Goal: Information Seeking & Learning: Compare options

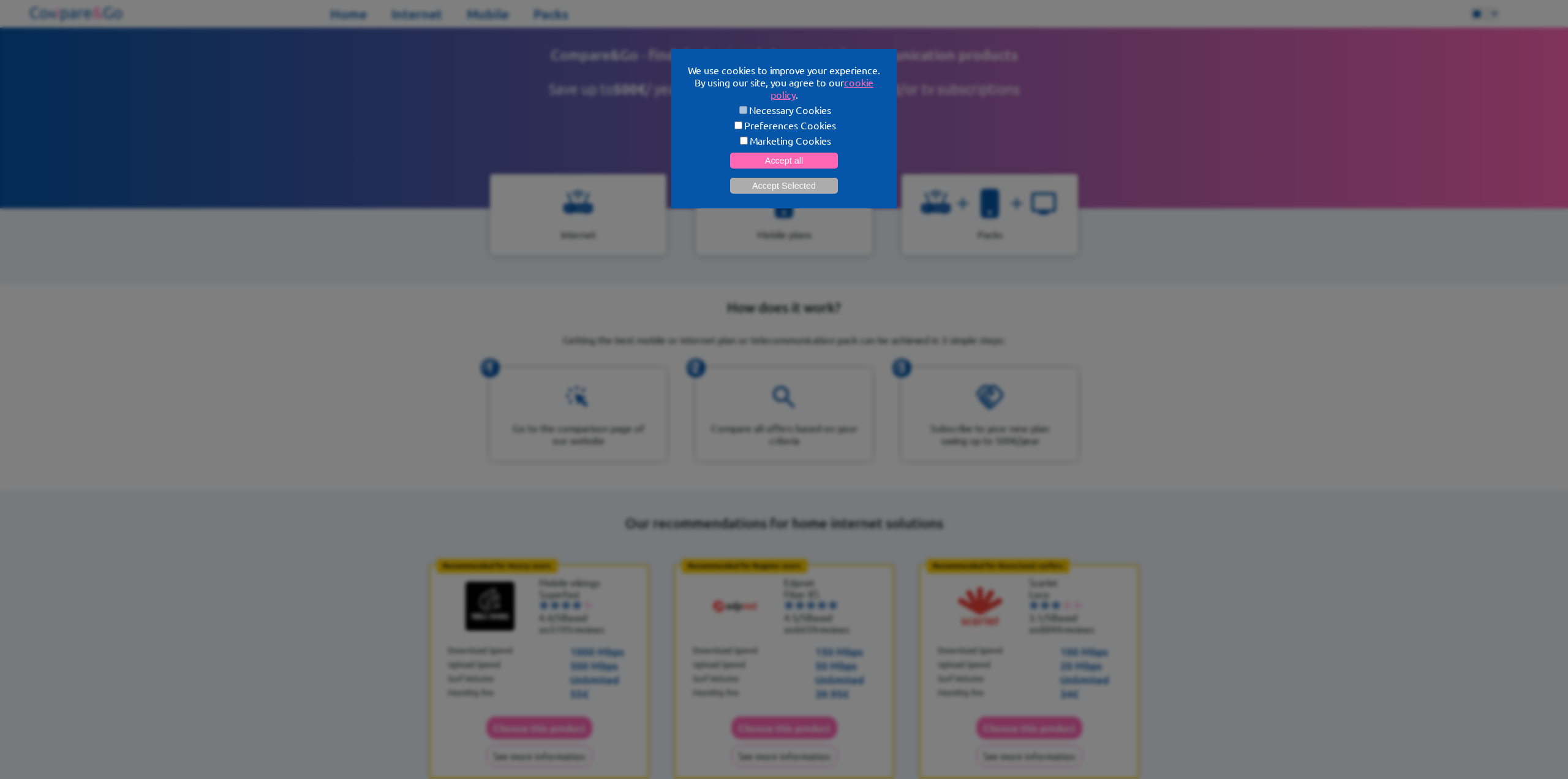
scroll to position [2, 0]
click at [801, 185] on button "Accept Selected" at bounding box center [784, 185] width 108 height 16
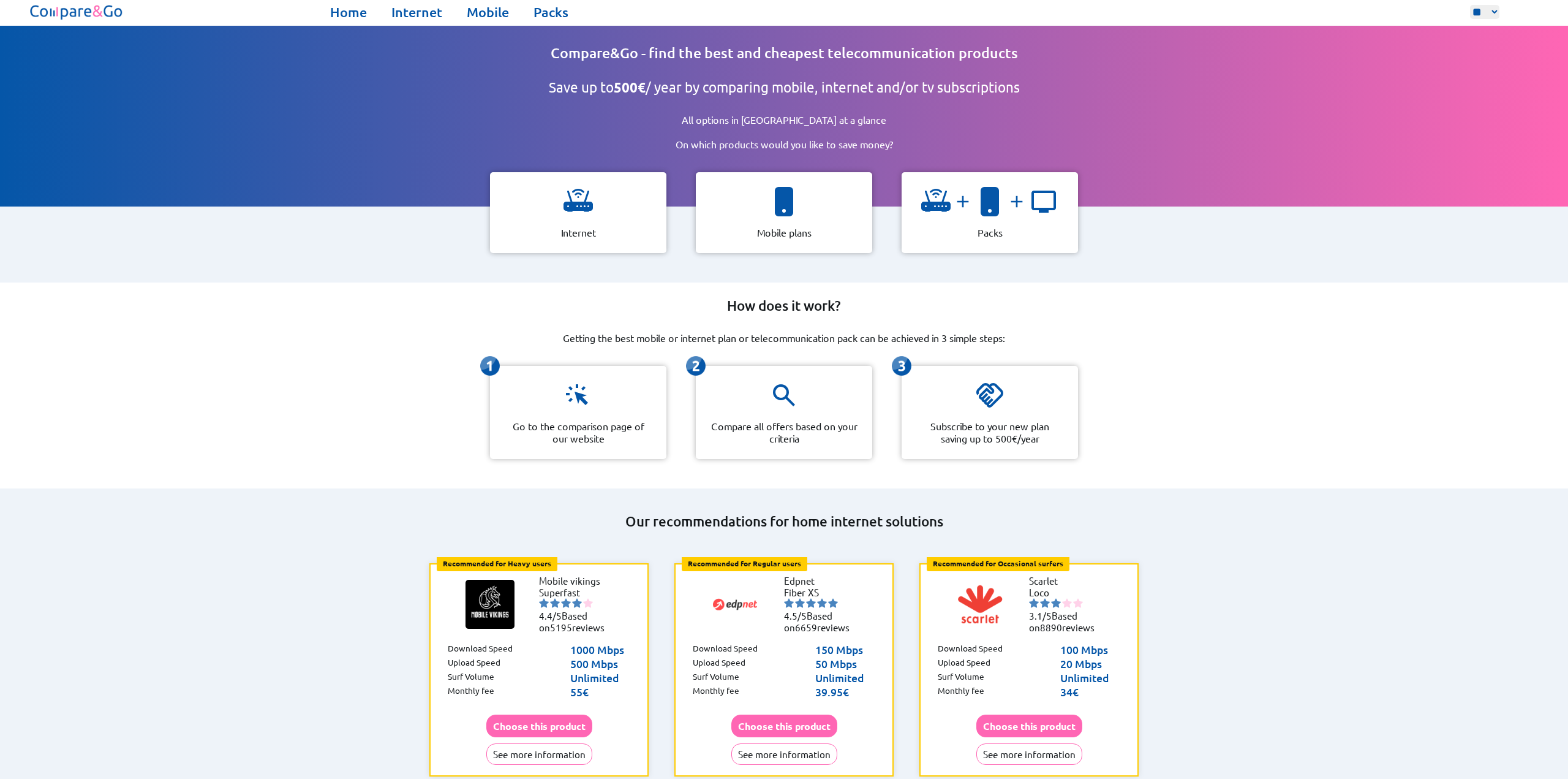
scroll to position [0, 0]
click at [0, 0] on div at bounding box center [0, 0] width 0 height 0
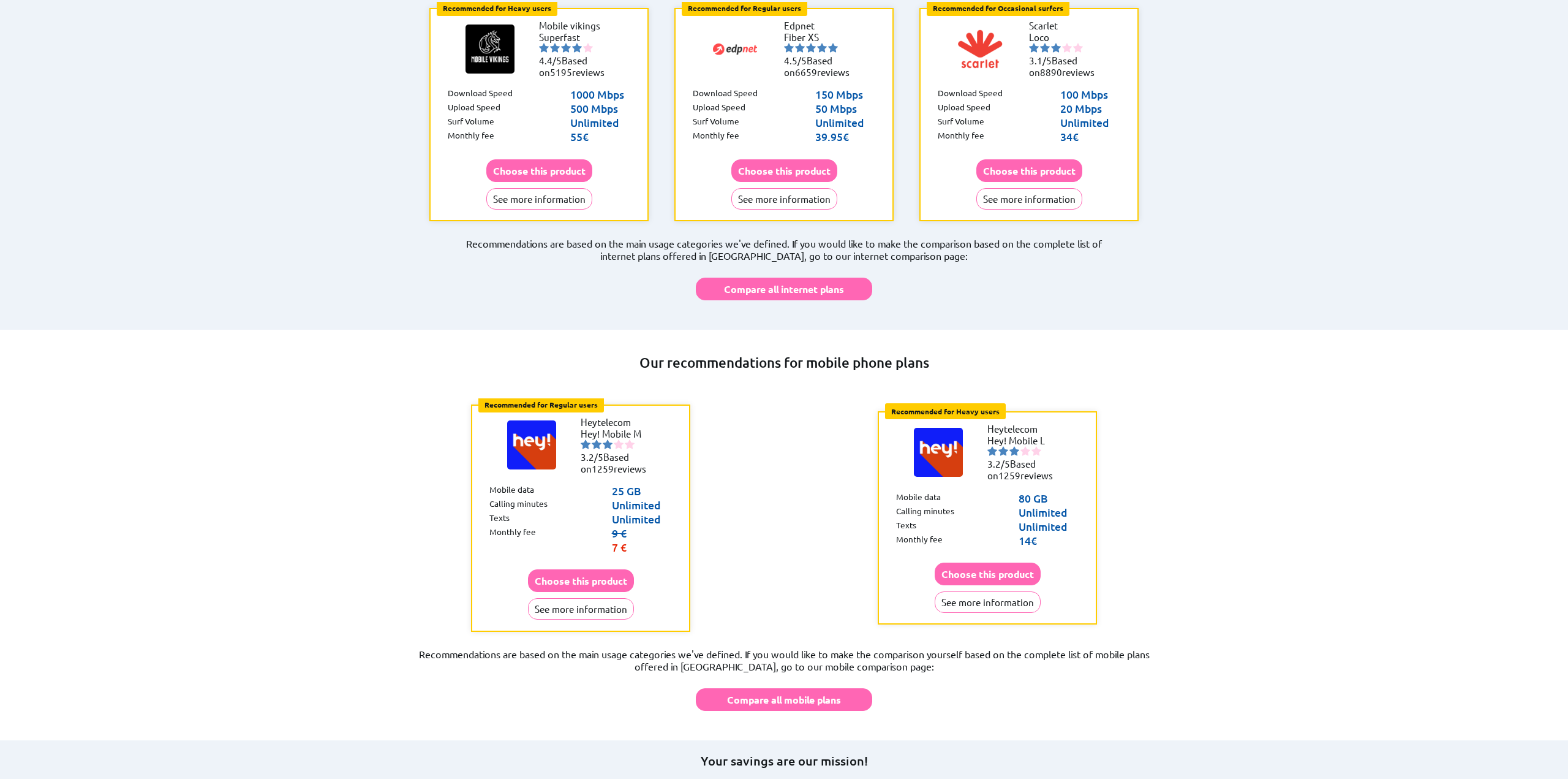
scroll to position [554, 0]
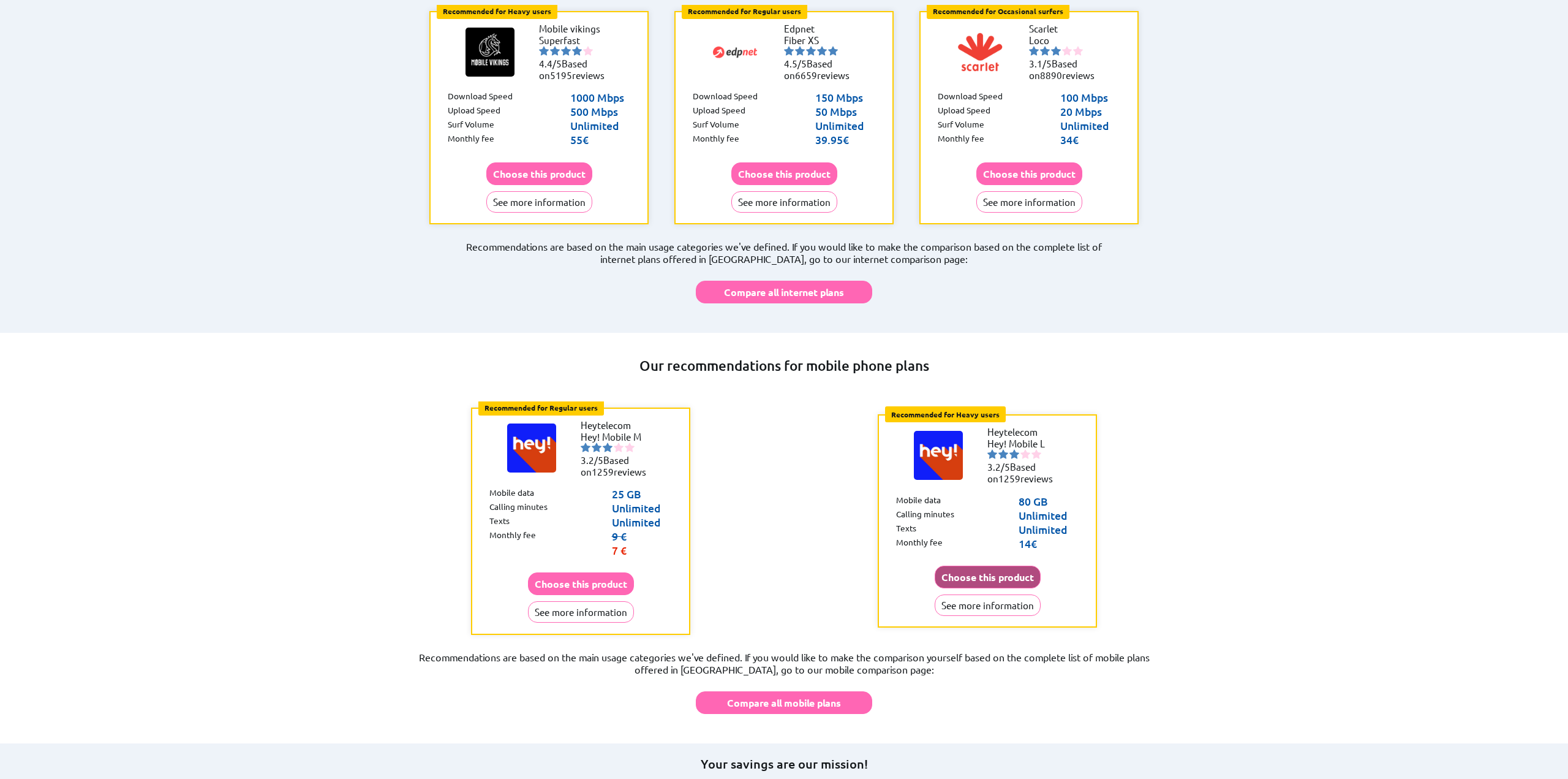
click at [993, 566] on button "Choose this product" at bounding box center [987, 577] width 106 height 22
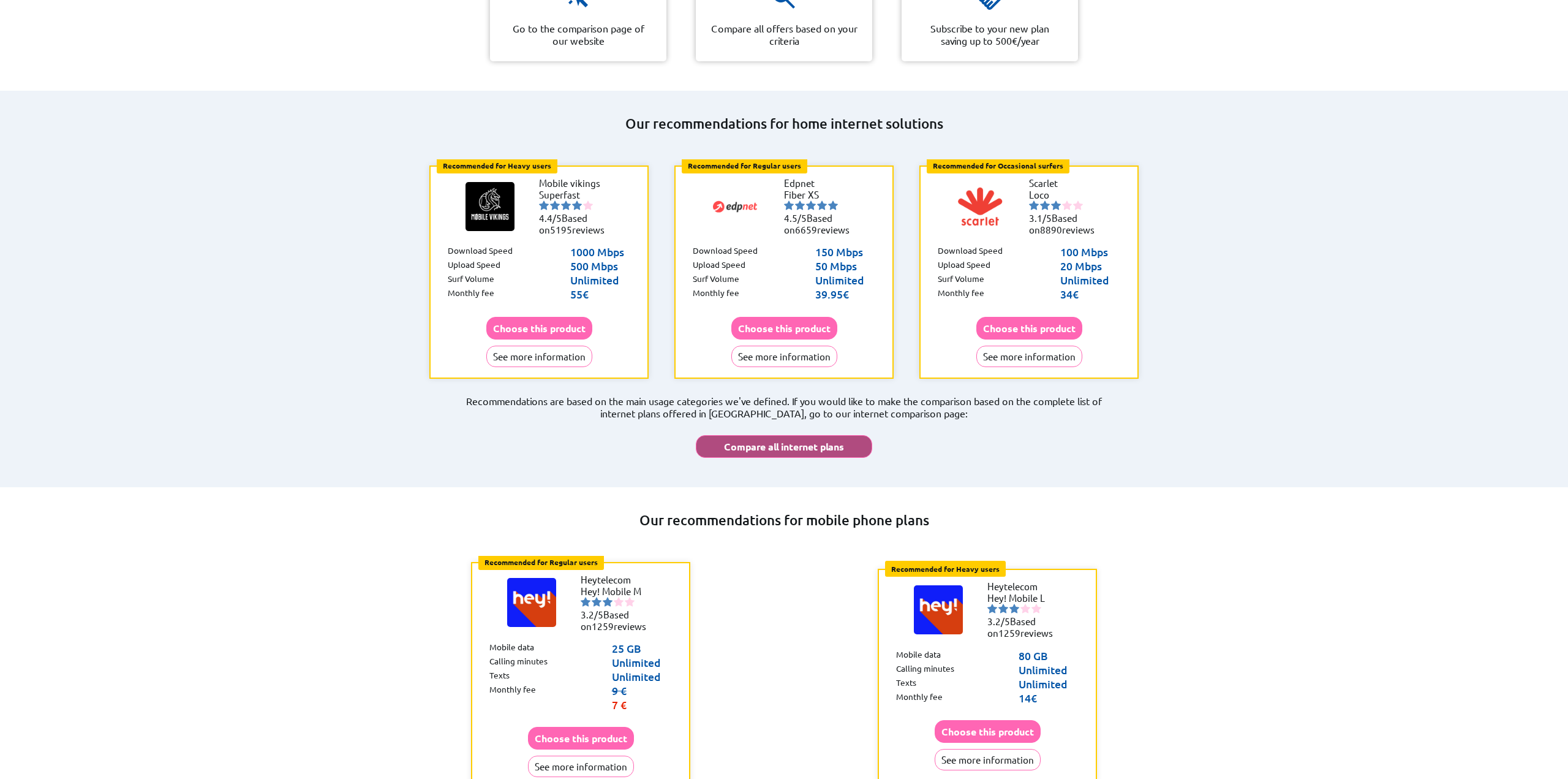
scroll to position [400, 0]
click at [781, 434] on button "Compare all internet plans" at bounding box center [784, 445] width 176 height 22
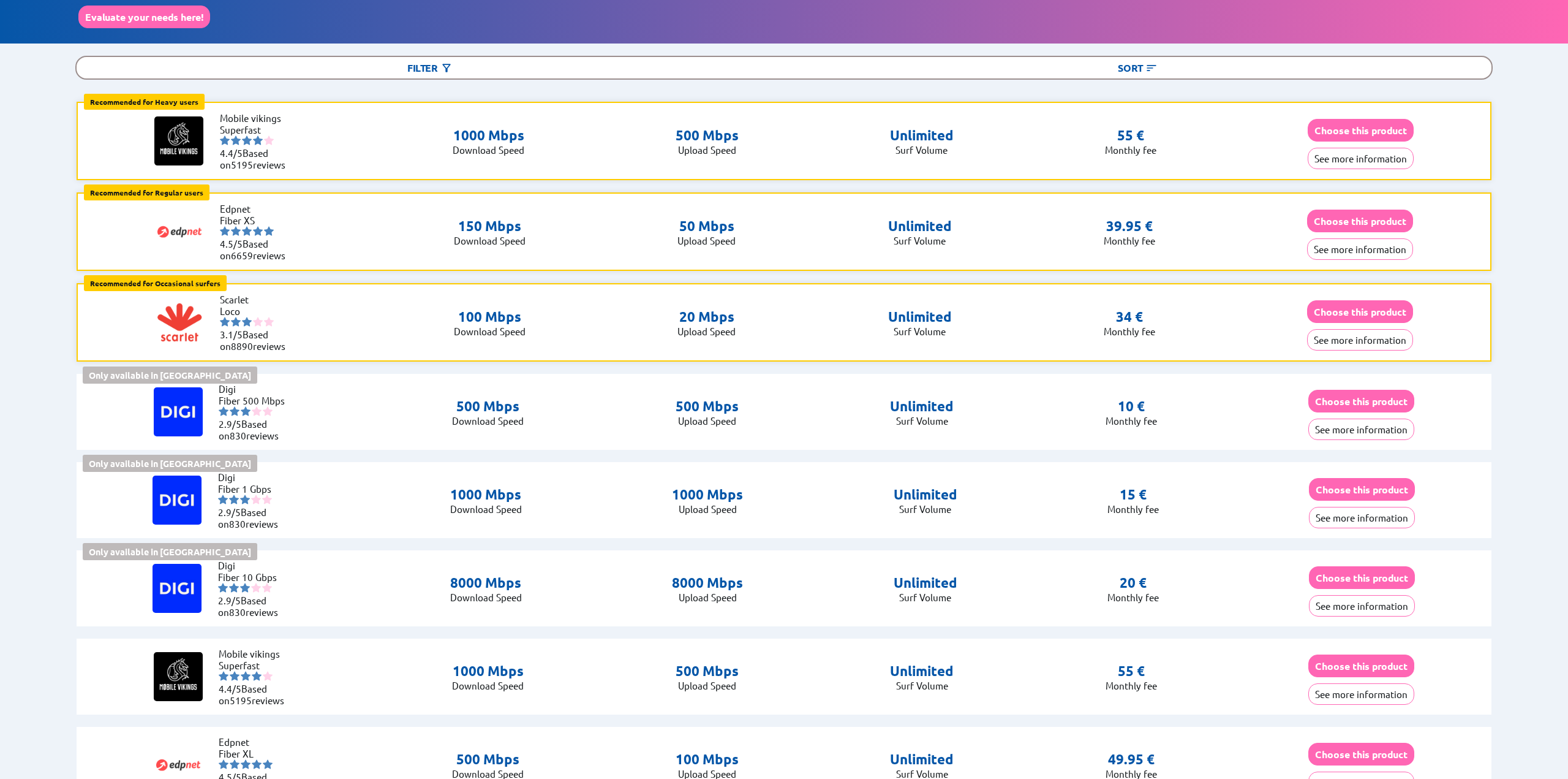
scroll to position [126, 0]
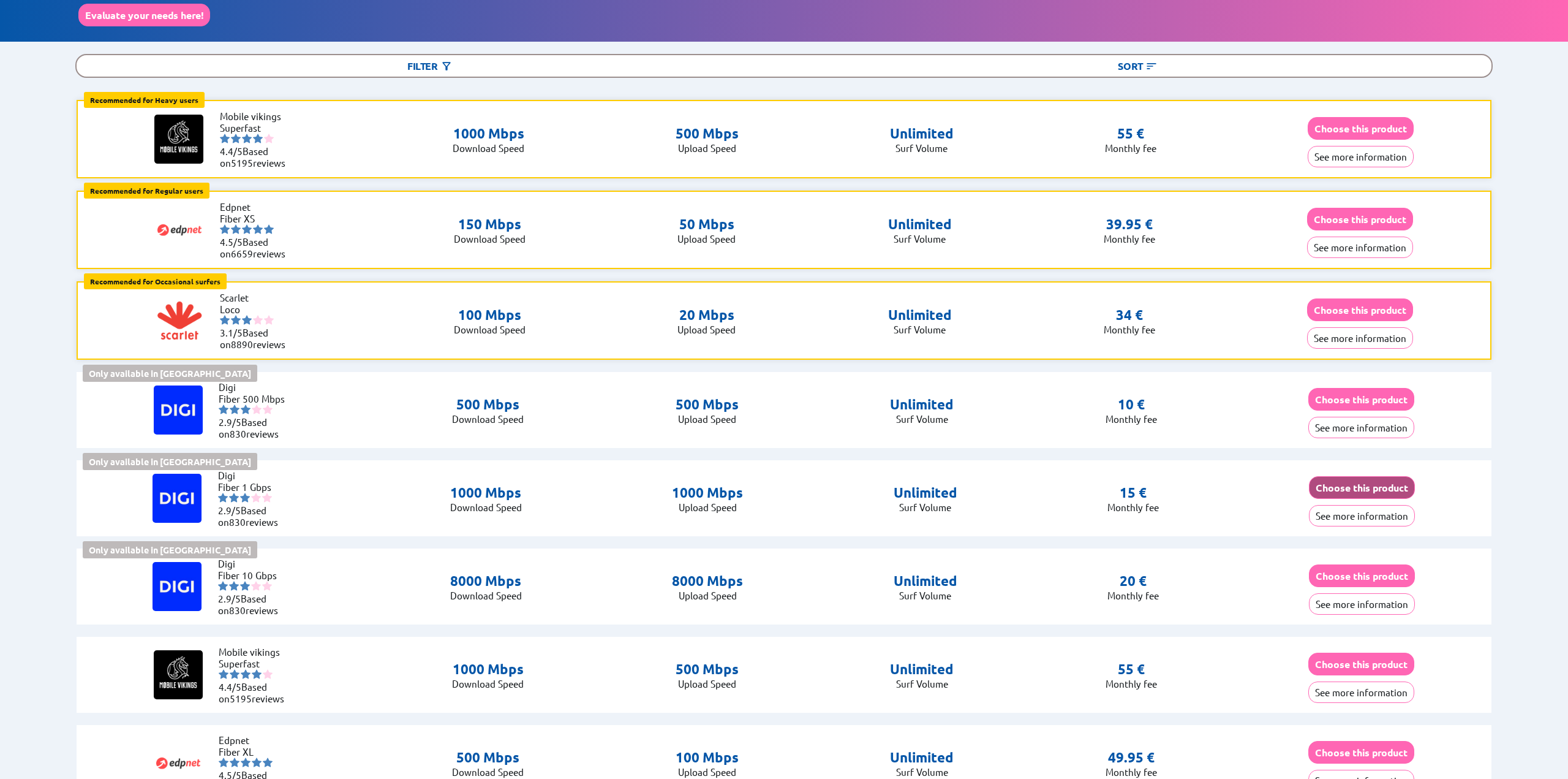
click at [1371, 495] on button "Choose this product" at bounding box center [1362, 487] width 106 height 22
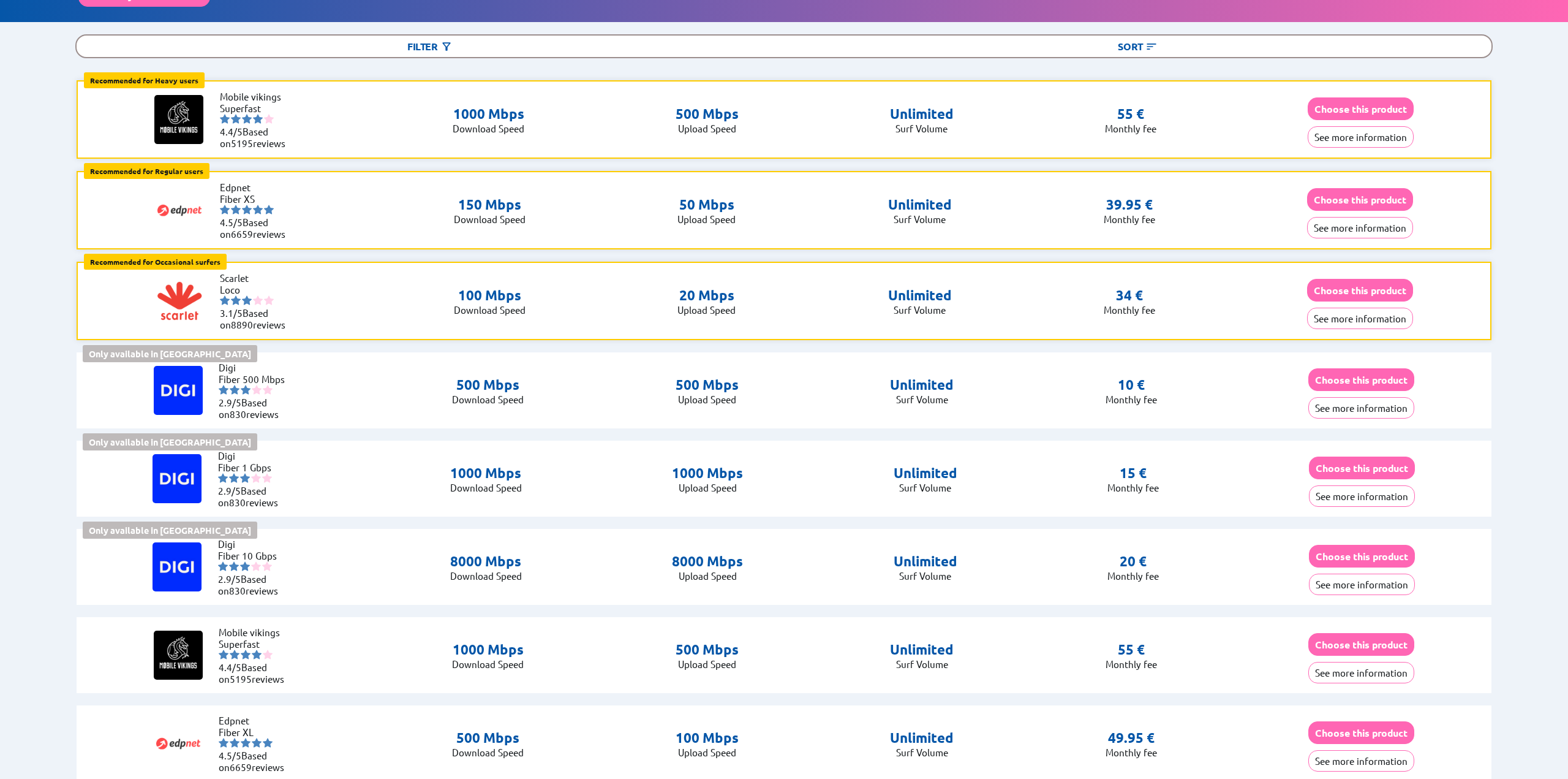
scroll to position [147, 0]
click at [1375, 390] on button "Choose this product" at bounding box center [1361, 379] width 106 height 22
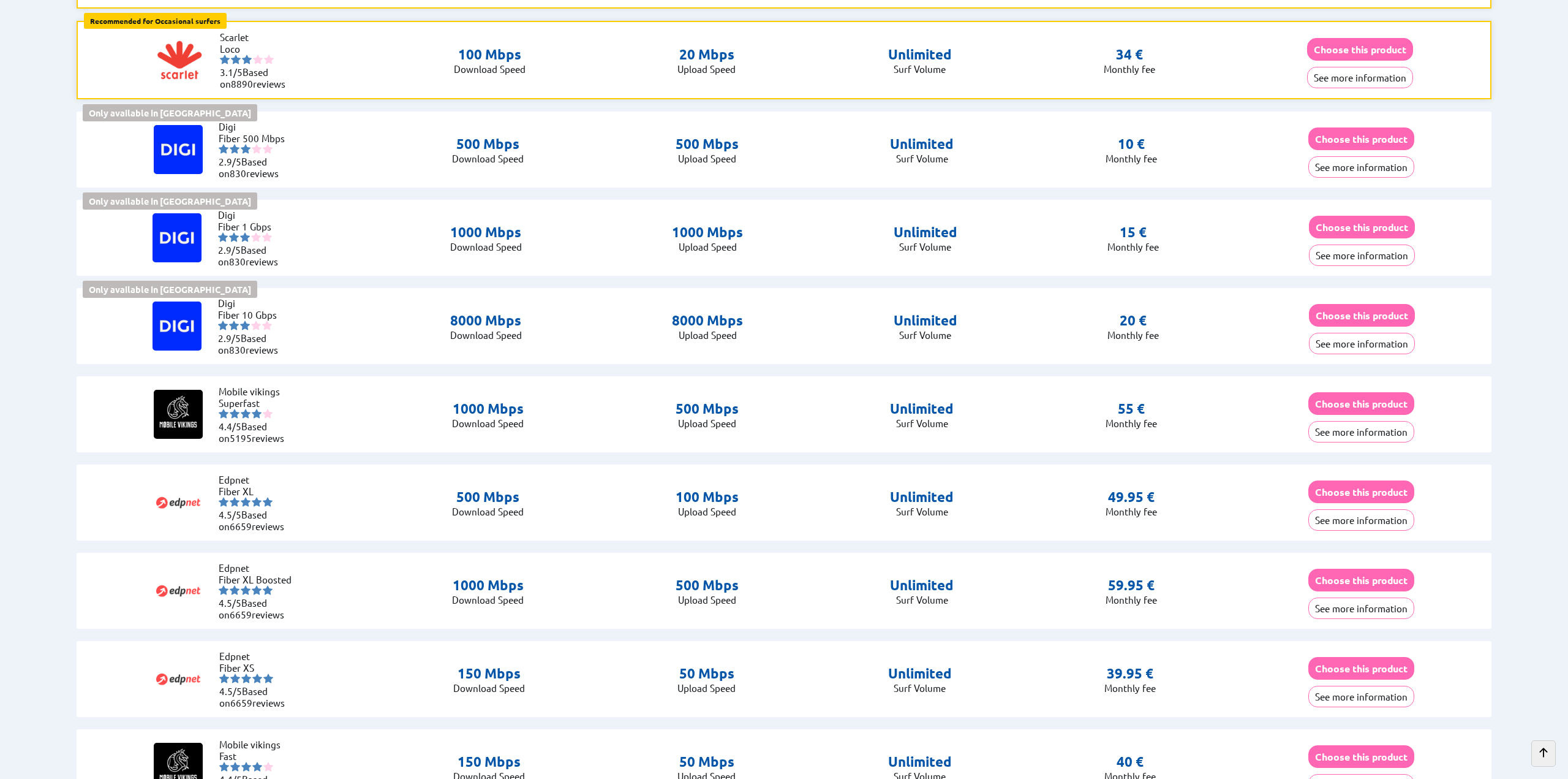
scroll to position [386, 0]
